Goal: Check status: Check status

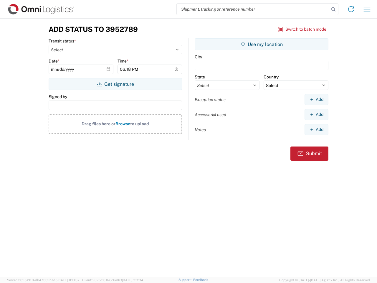
click at [253, 9] on input "search" at bounding box center [253, 9] width 152 height 11
click at [333, 9] on icon at bounding box center [333, 9] width 8 height 8
click at [351, 9] on icon at bounding box center [350, 8] width 9 height 9
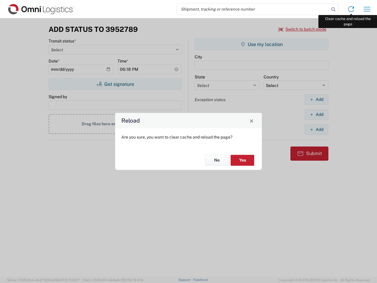
click at [367, 9] on div "Reload Are you sure, you want to clear cache and reload the page? No Yes" at bounding box center [188, 141] width 377 height 283
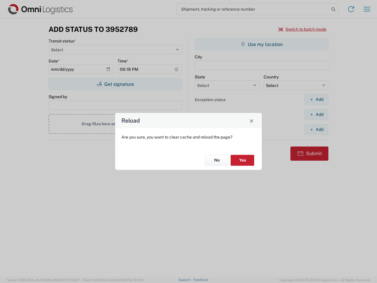
click at [302, 29] on div "Reload Are you sure, you want to clear cache and reload the page? No Yes" at bounding box center [188, 141] width 377 height 283
click at [115, 84] on div "Reload Are you sure, you want to clear cache and reload the page? No Yes" at bounding box center [188, 141] width 377 height 283
click at [261, 44] on div "Reload Are you sure, you want to clear cache and reload the page? No Yes" at bounding box center [188, 141] width 377 height 283
click at [316, 99] on div "Reload Are you sure, you want to clear cache and reload the page? No Yes" at bounding box center [188, 141] width 377 height 283
click at [316, 114] on div "Reload Are you sure, you want to clear cache and reload the page? No Yes" at bounding box center [188, 141] width 377 height 283
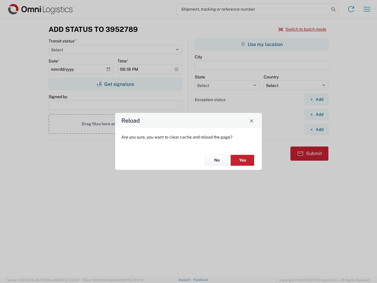
click at [316, 129] on div "Reload Are you sure, you want to clear cache and reload the page? No Yes" at bounding box center [188, 141] width 377 height 283
